Goal: Information Seeking & Learning: Learn about a topic

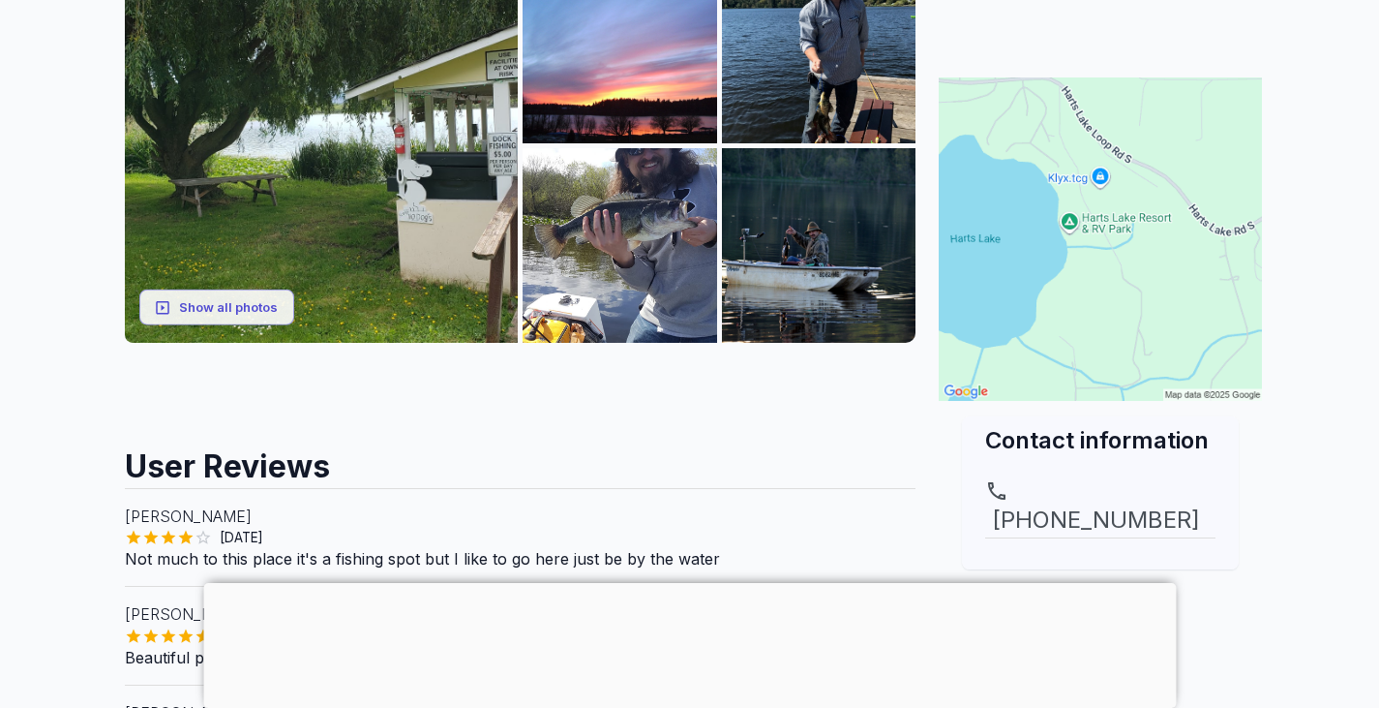
scroll to position [368, 0]
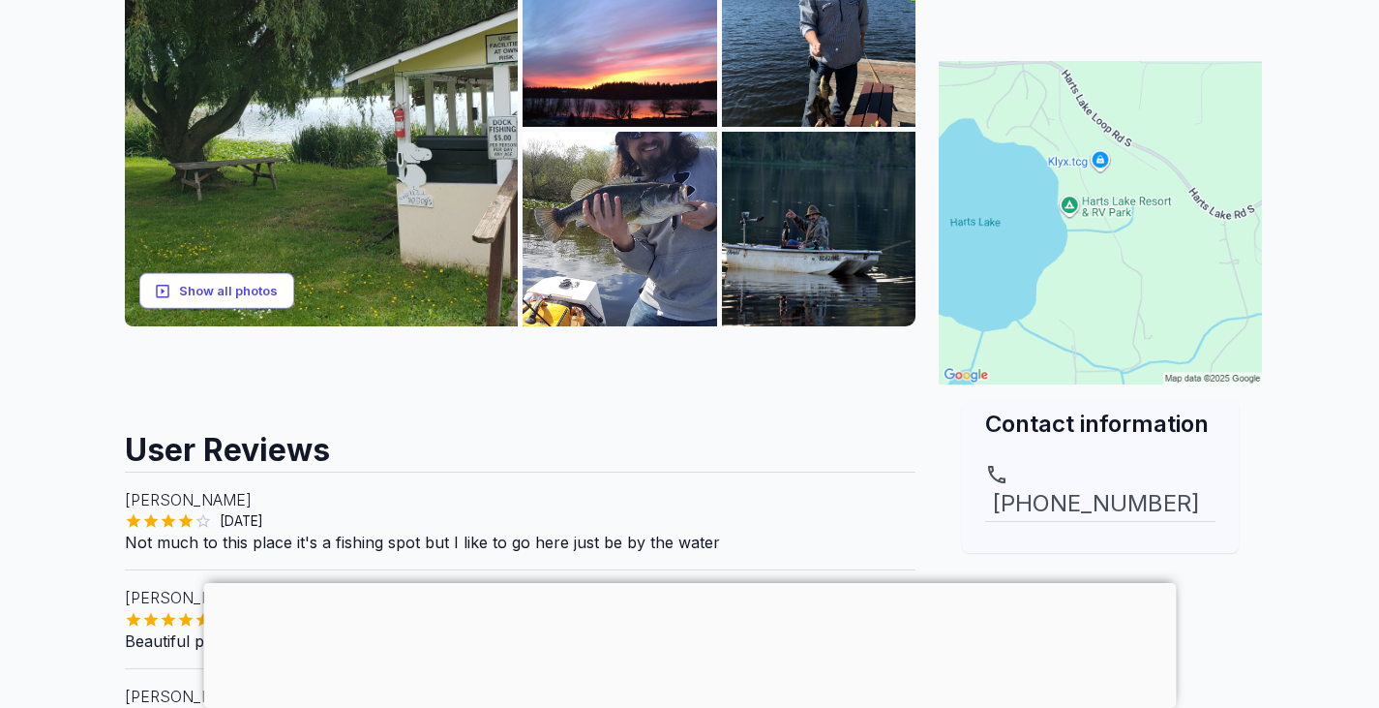
click at [270, 277] on button "Show all photos" at bounding box center [216, 291] width 155 height 36
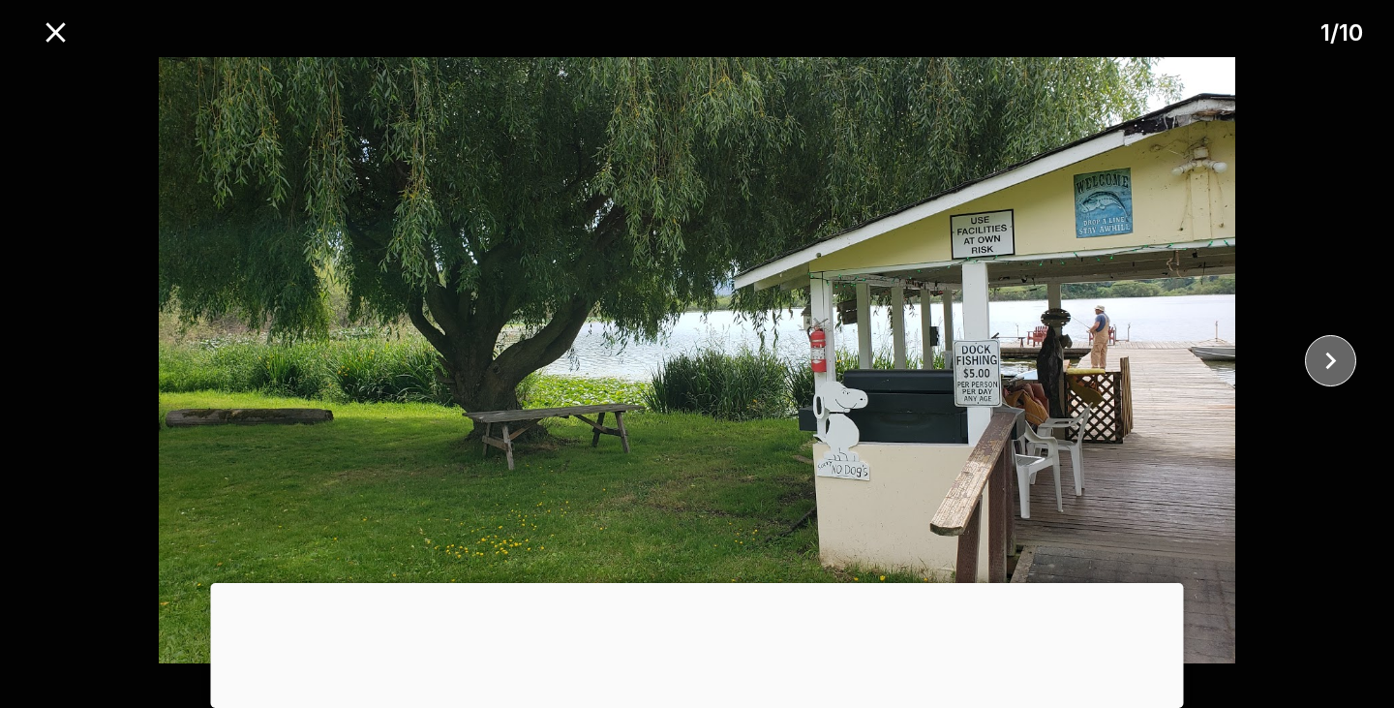
click at [1341, 361] on icon "close" at bounding box center [1330, 361] width 34 height 34
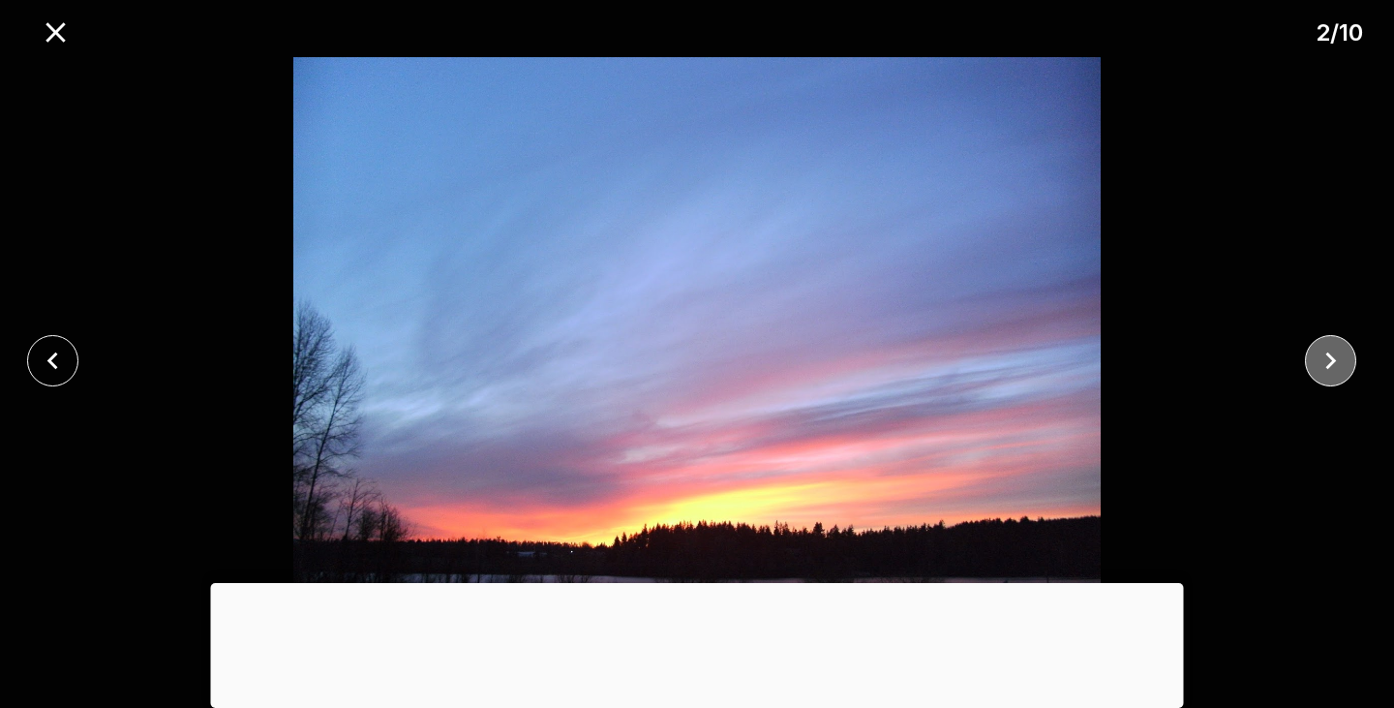
click at [1341, 361] on icon "close" at bounding box center [1330, 361] width 34 height 34
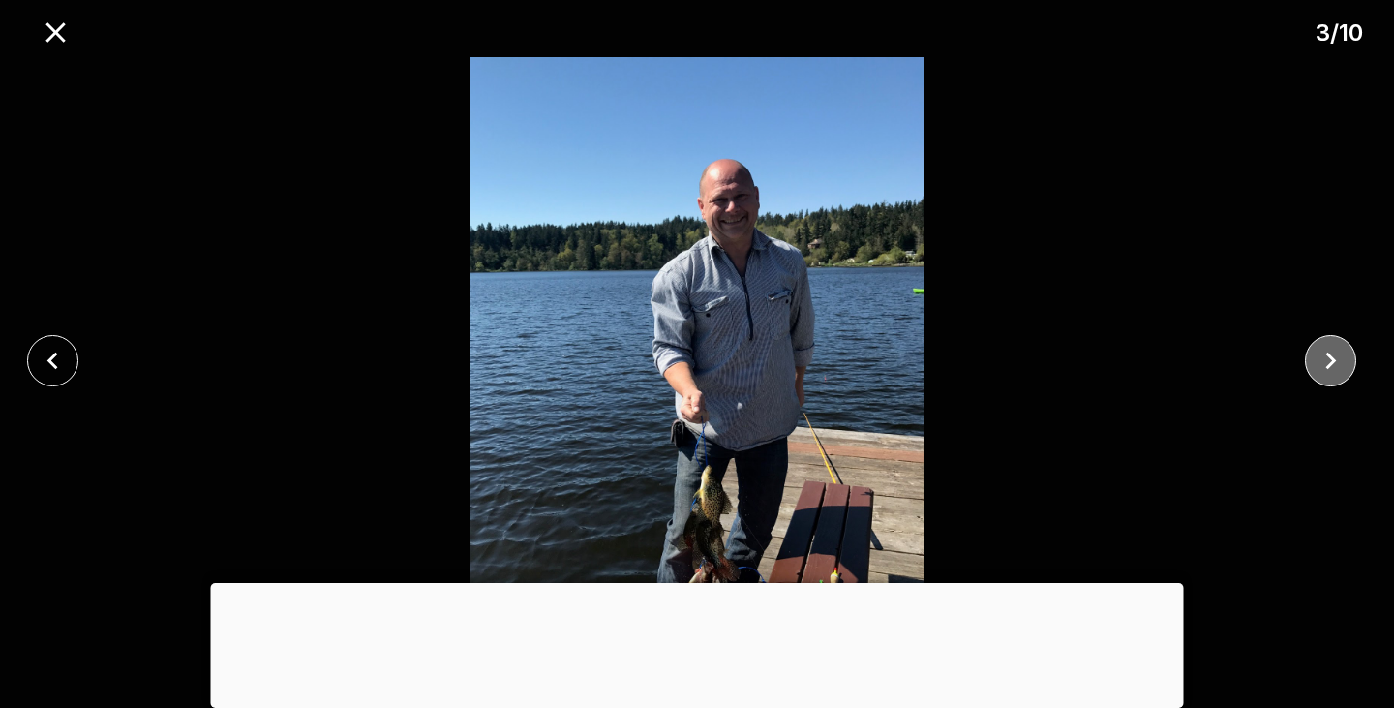
click at [1338, 346] on icon "close" at bounding box center [1330, 361] width 34 height 34
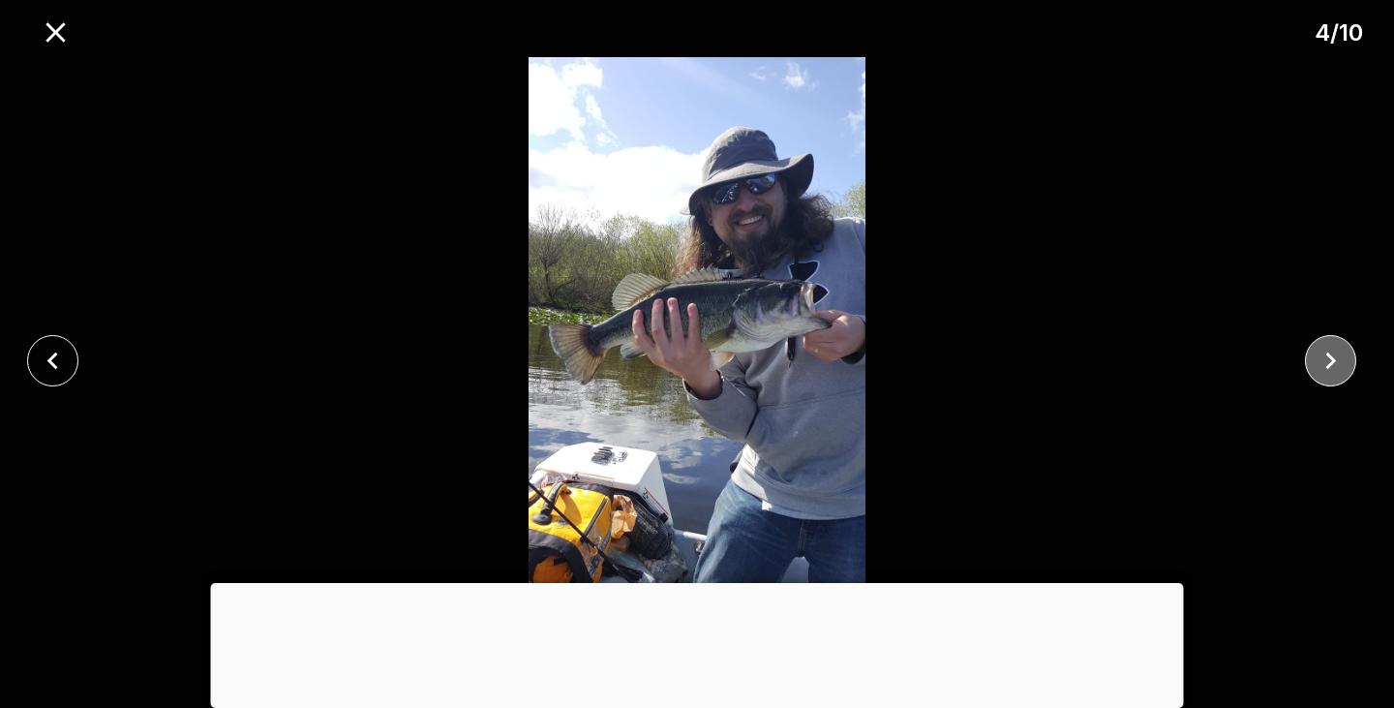
click at [1338, 346] on icon "close" at bounding box center [1330, 361] width 34 height 34
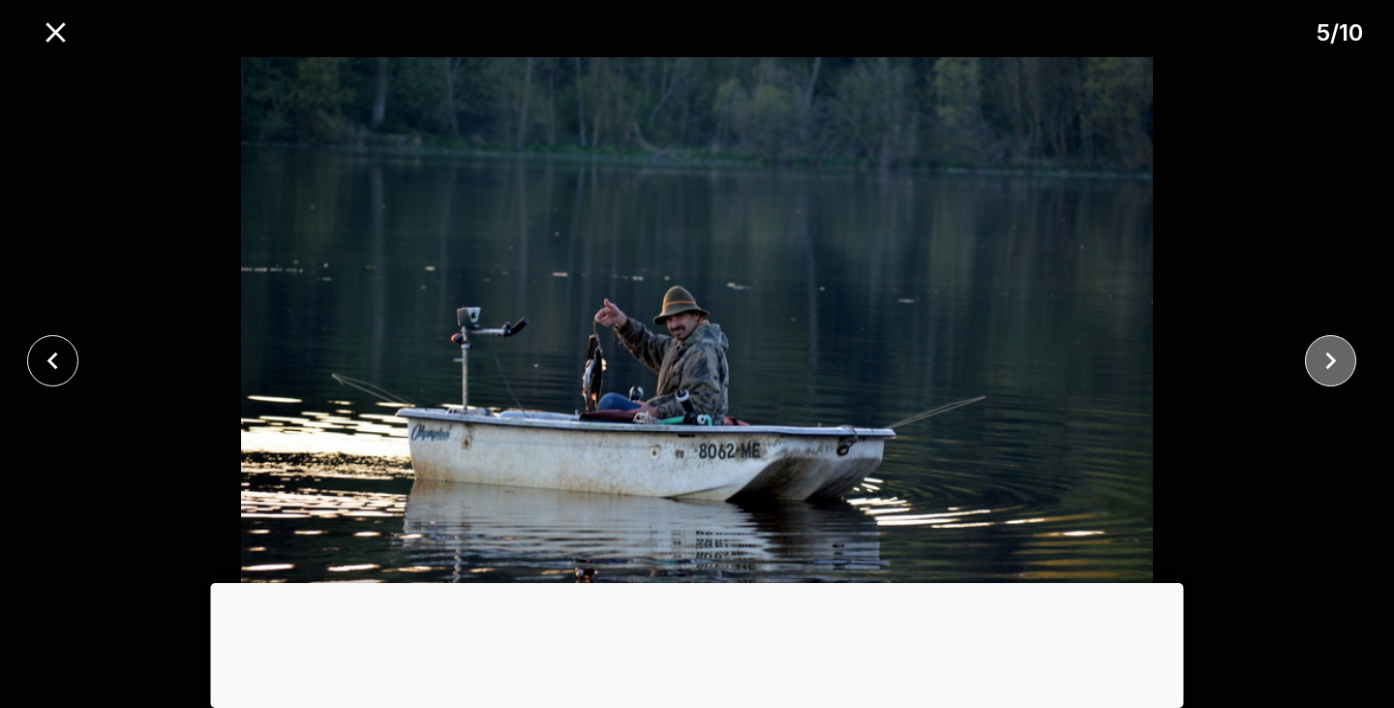
click at [1338, 346] on icon "close" at bounding box center [1330, 361] width 34 height 34
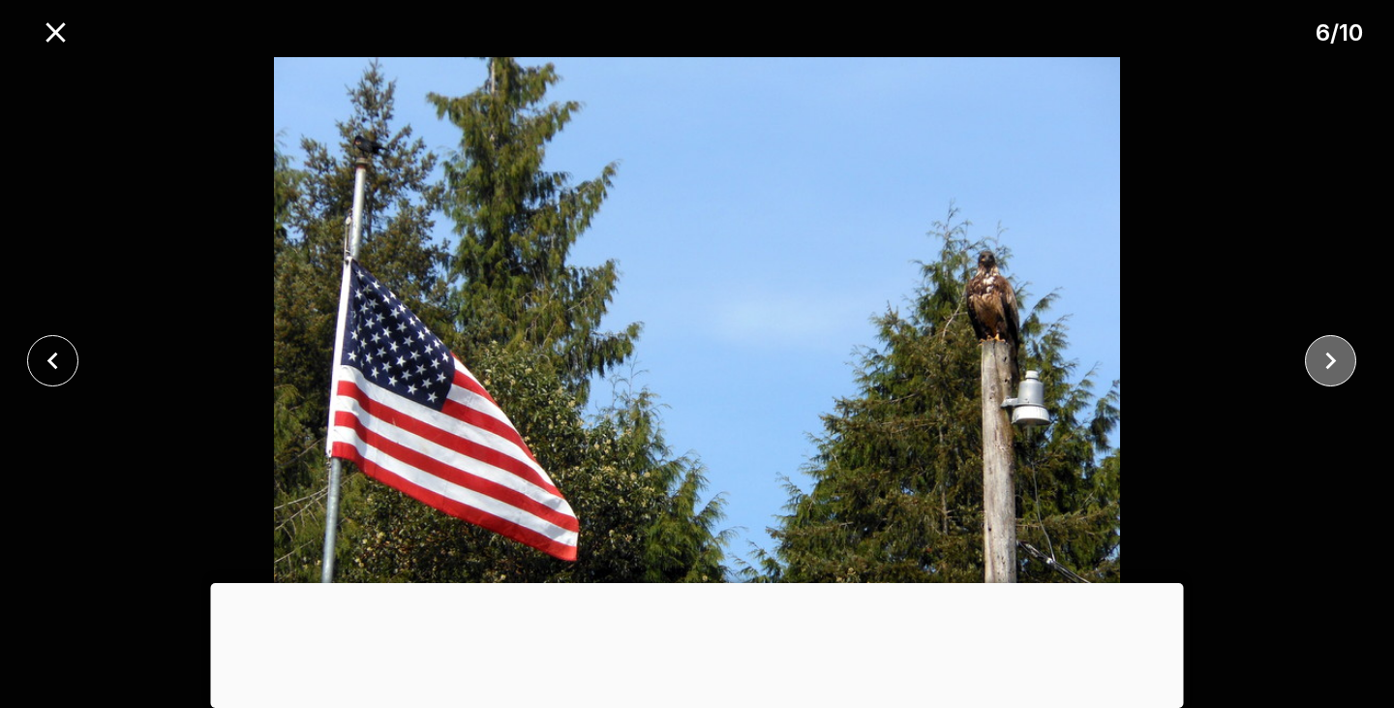
click at [1338, 346] on icon "close" at bounding box center [1330, 361] width 34 height 34
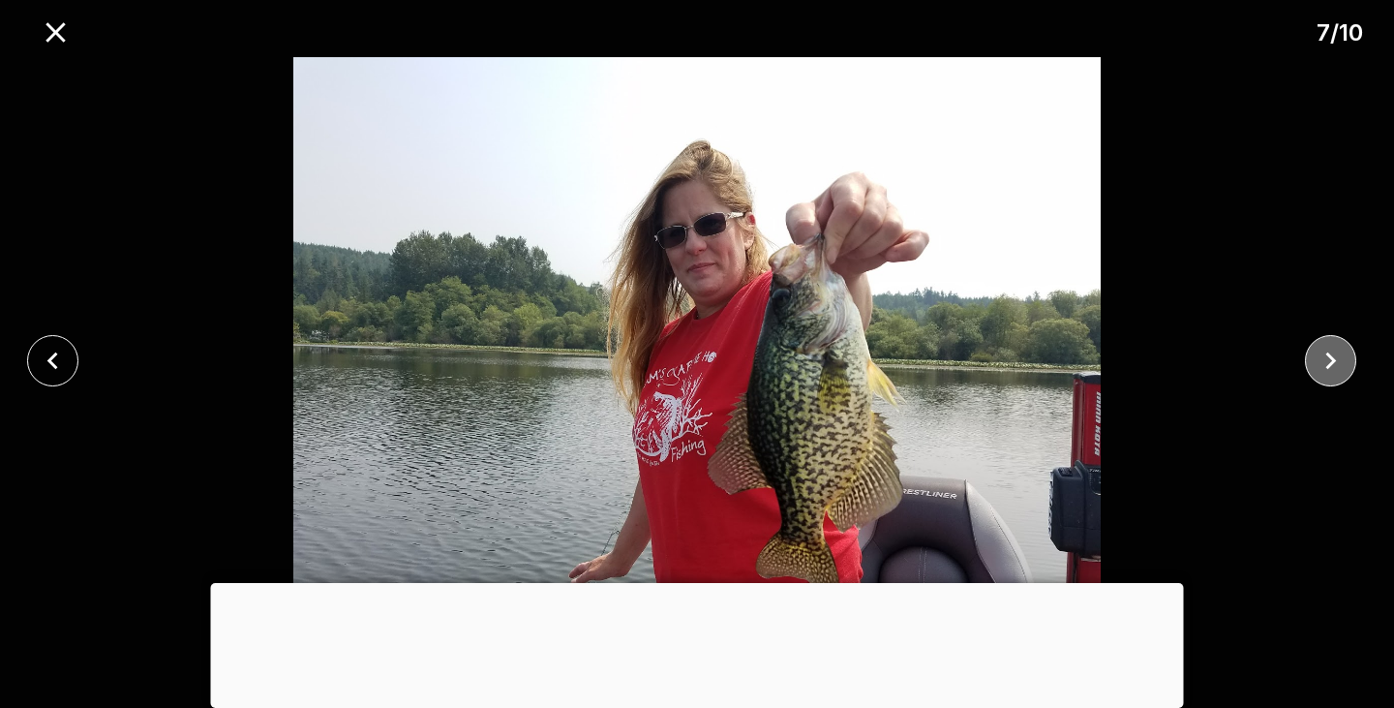
click at [1338, 346] on icon "close" at bounding box center [1330, 361] width 34 height 34
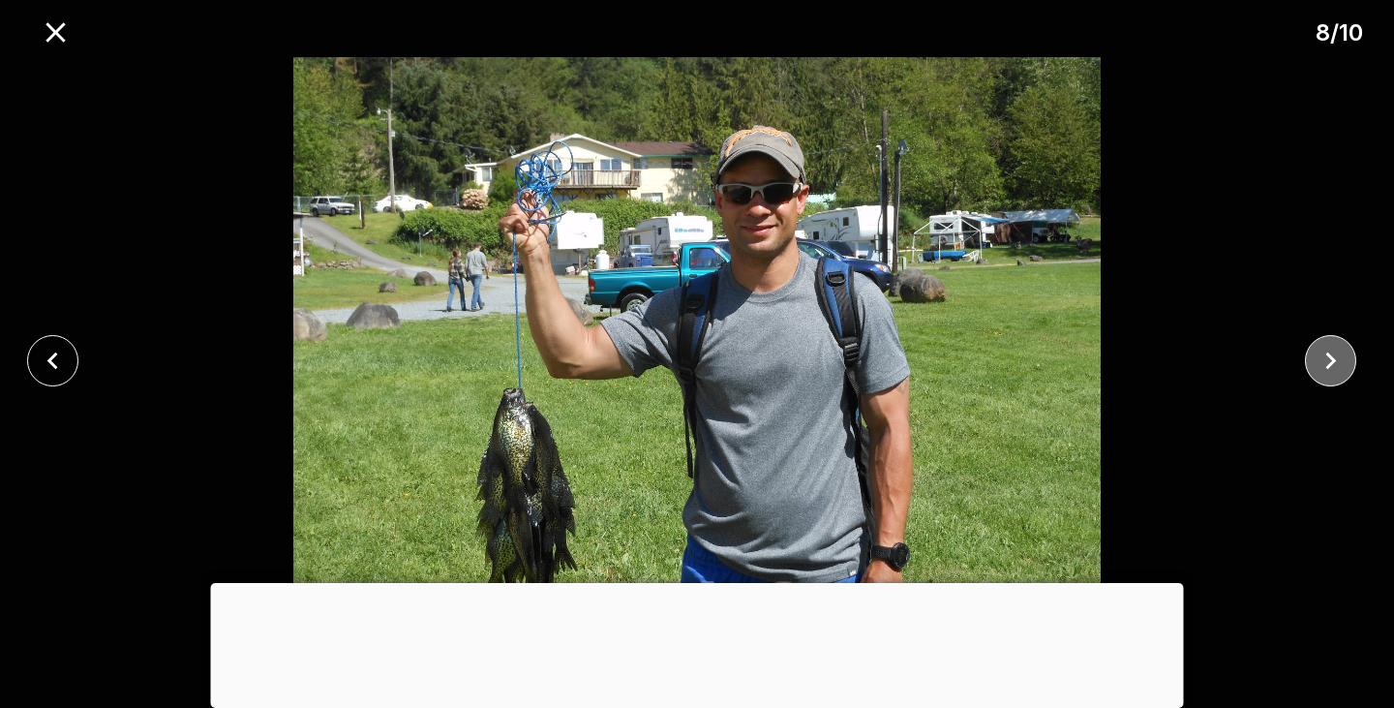
click at [1338, 346] on icon "close" at bounding box center [1330, 361] width 34 height 34
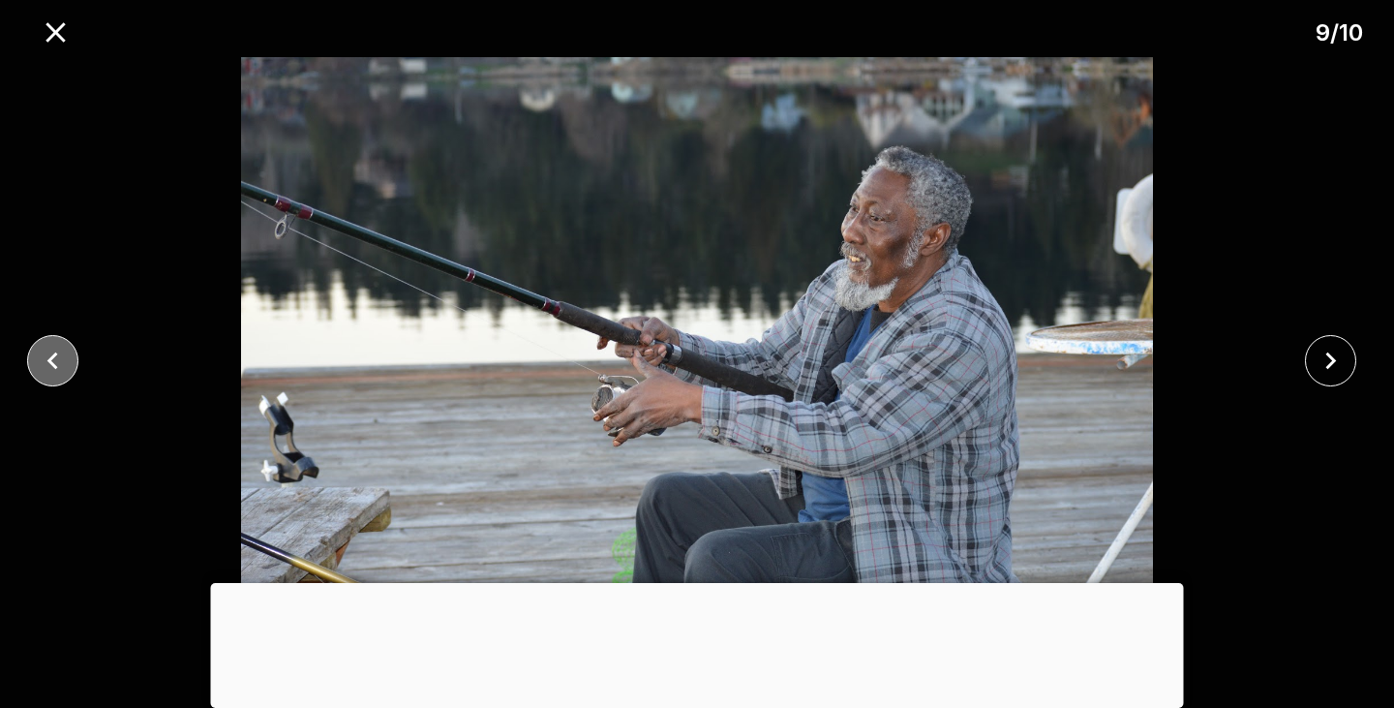
click at [41, 375] on icon "close" at bounding box center [53, 361] width 34 height 34
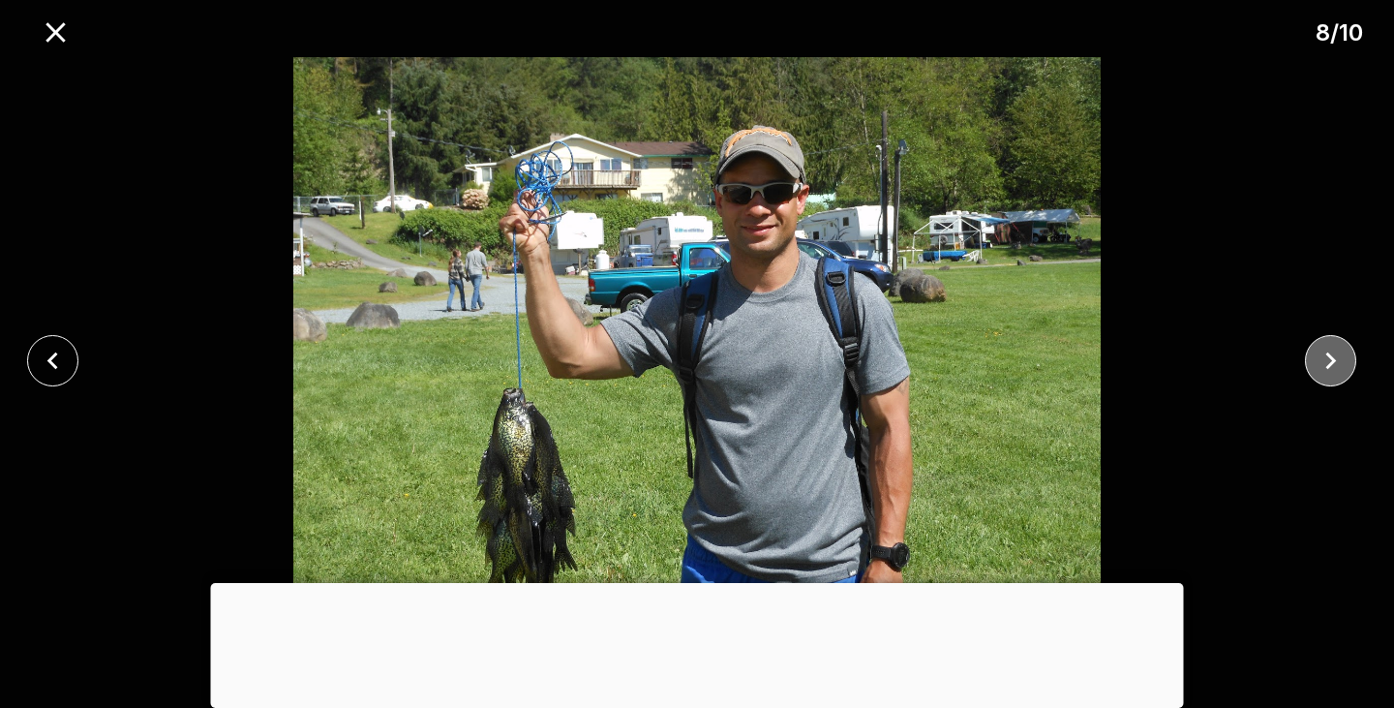
click at [1321, 346] on icon "close" at bounding box center [1330, 361] width 34 height 34
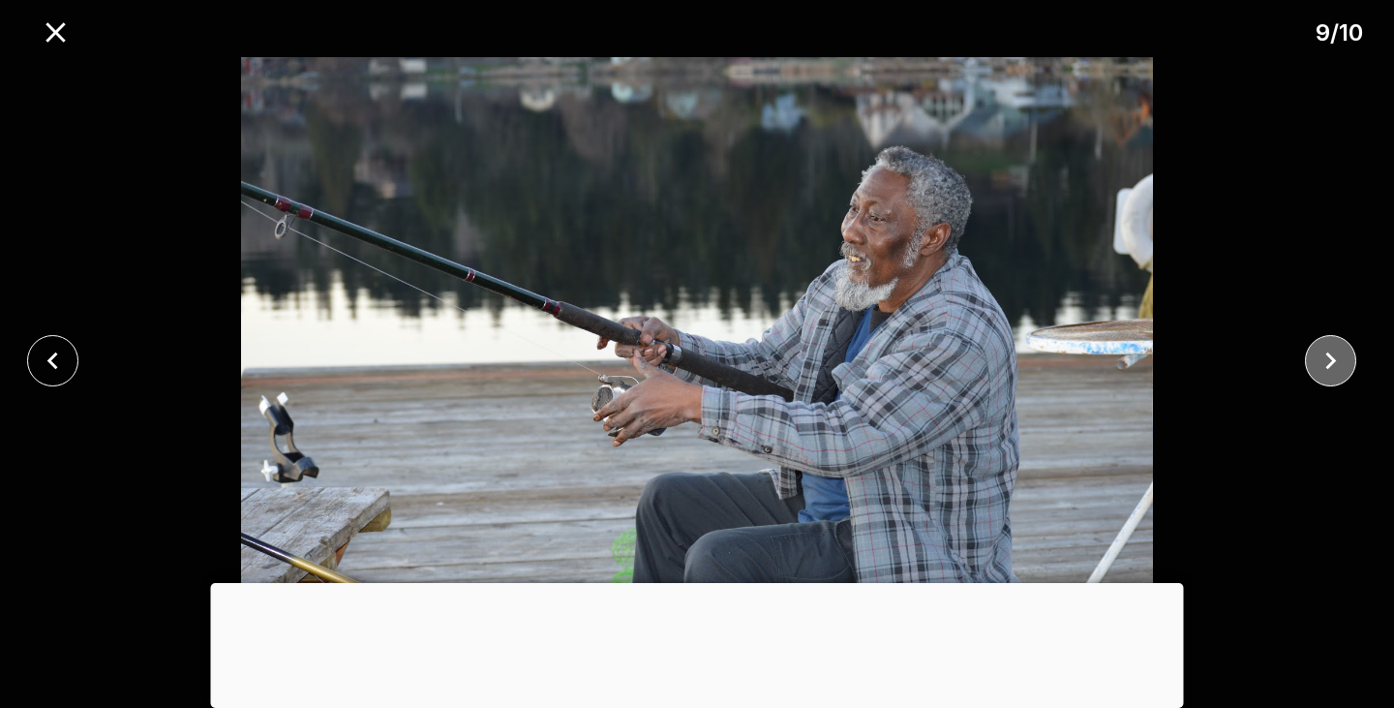
click at [1321, 346] on icon "close" at bounding box center [1330, 361] width 34 height 34
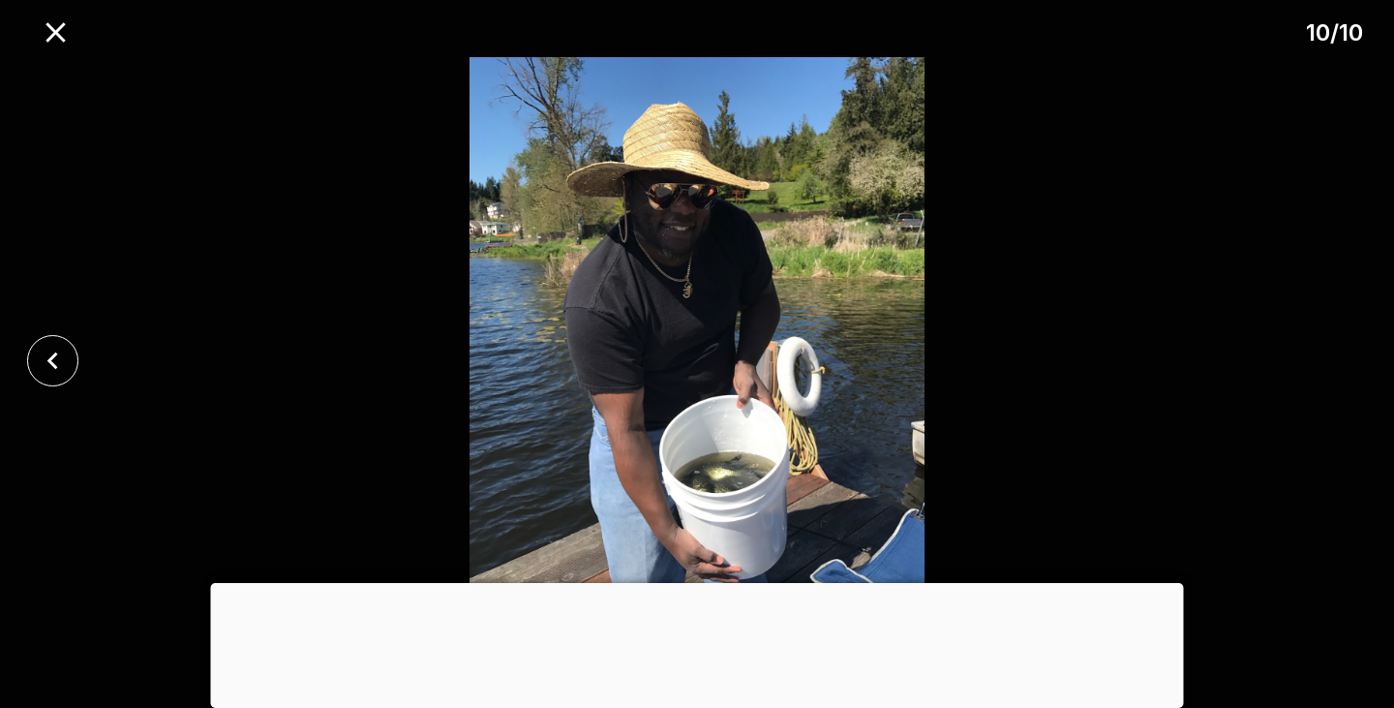
click at [1321, 346] on div at bounding box center [697, 360] width 1394 height 606
click at [59, 39] on icon "close" at bounding box center [56, 32] width 34 height 34
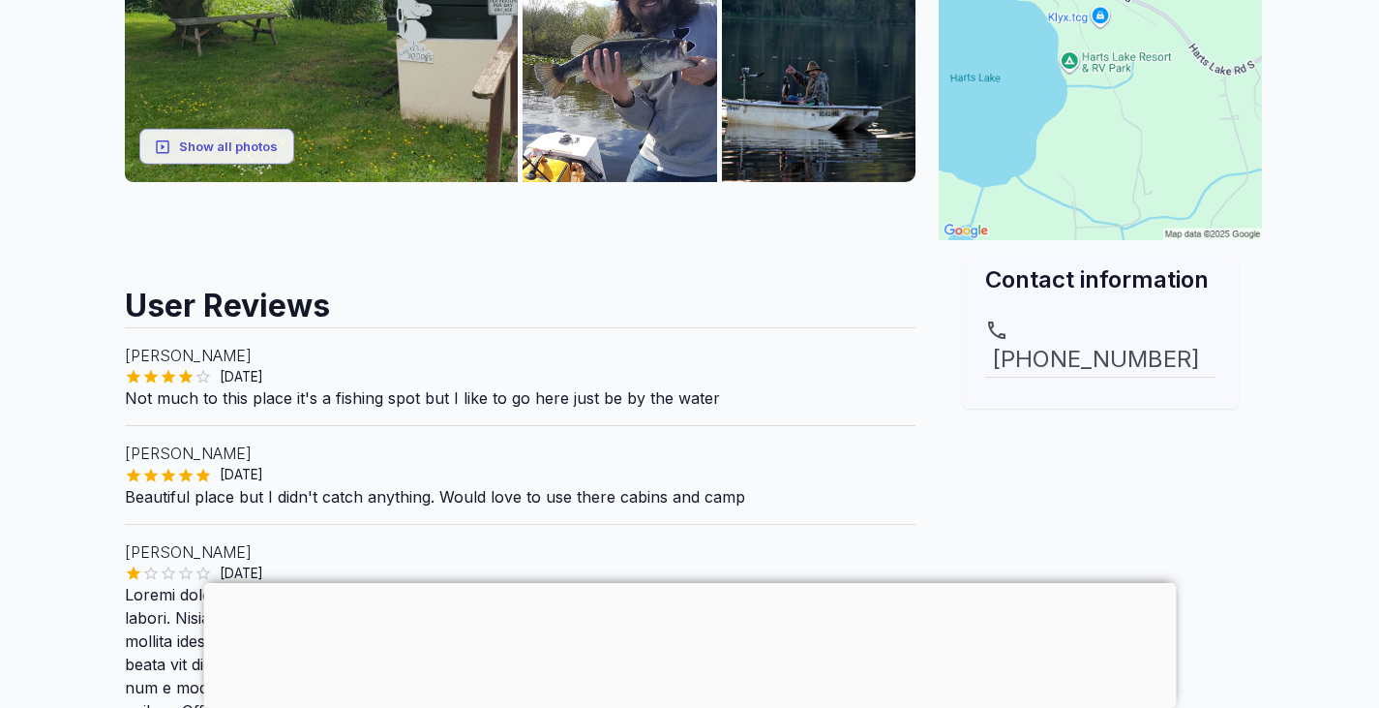
scroll to position [514, 0]
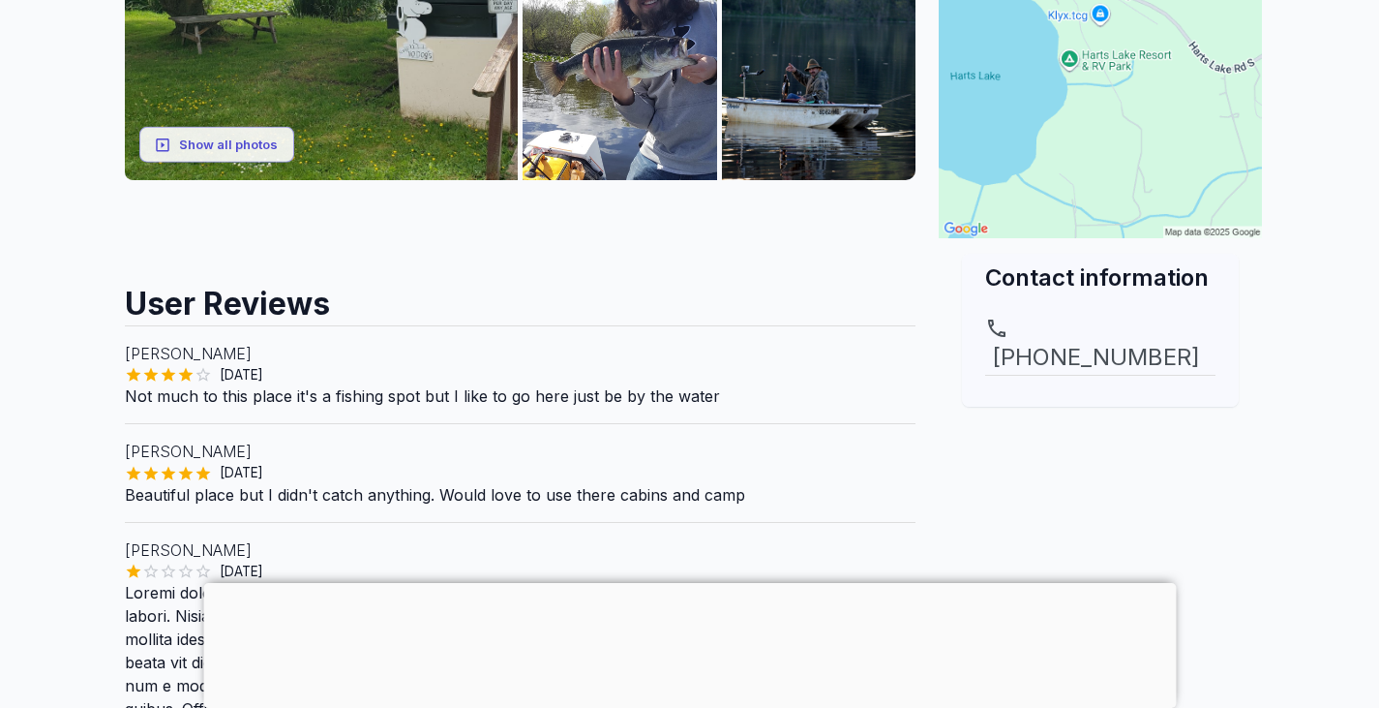
click at [679, 583] on div at bounding box center [689, 583] width 973 height 0
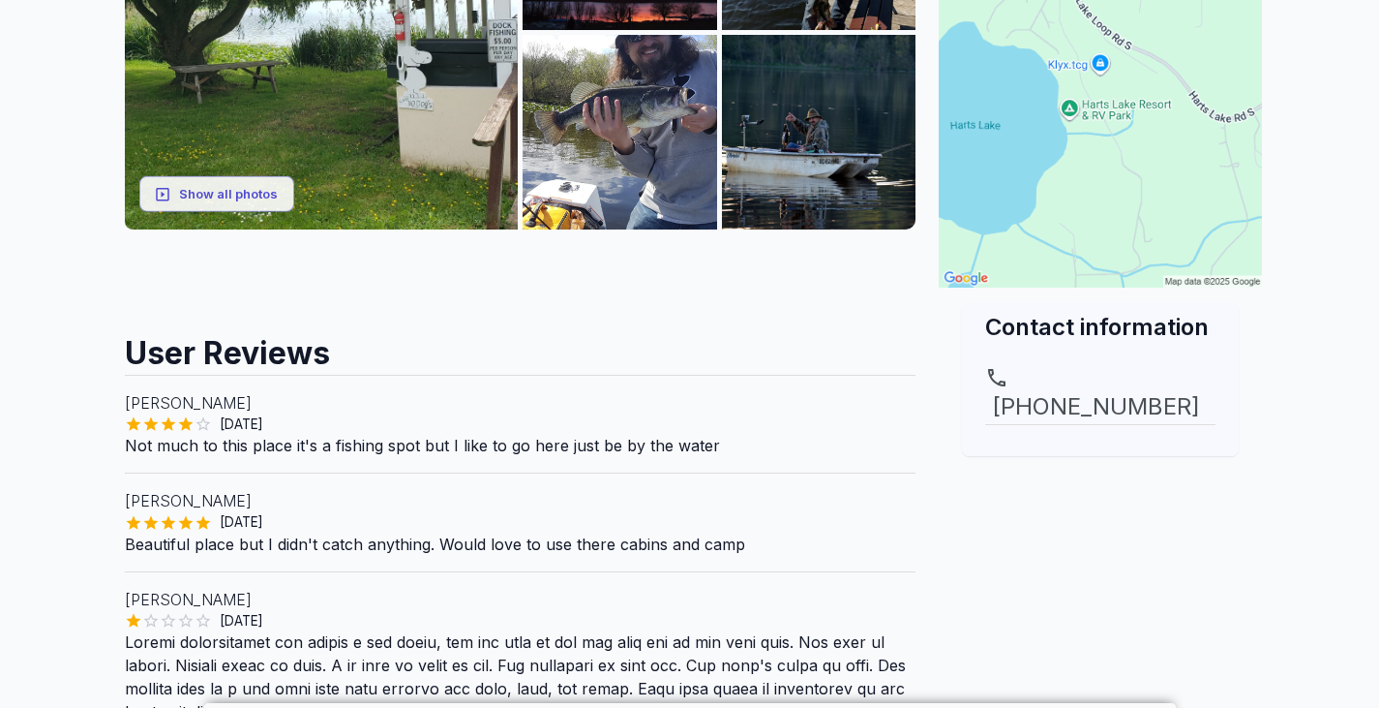
scroll to position [0, 0]
